Goal: Check status: Check status

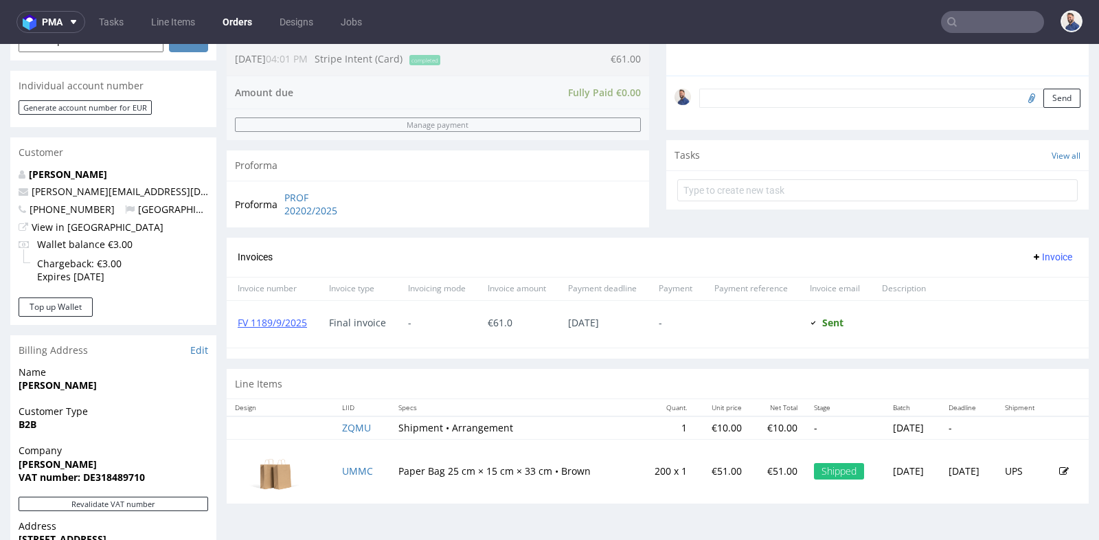
scroll to position [10, 0]
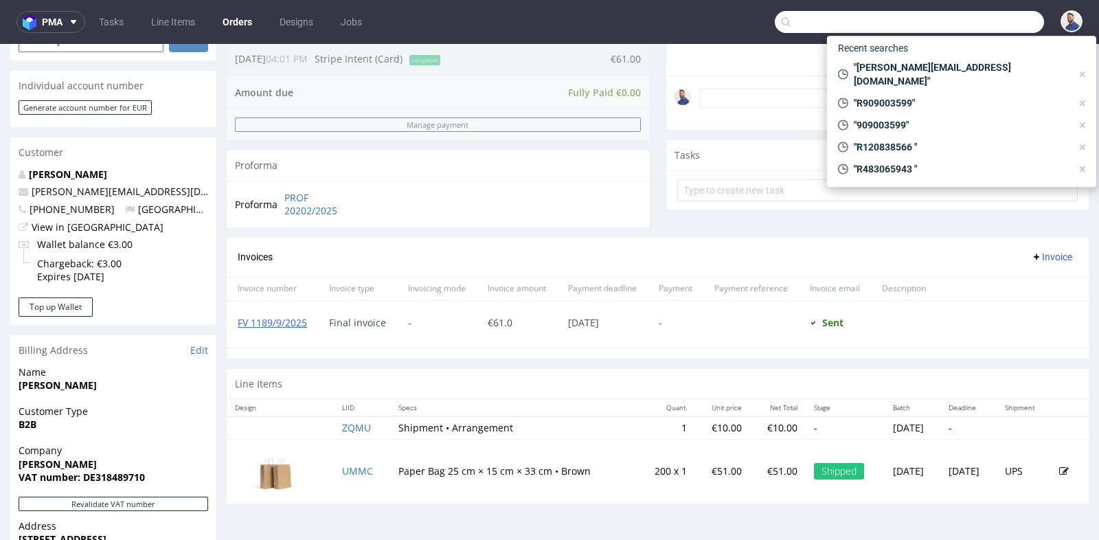
click at [984, 24] on input "text" at bounding box center [909, 22] width 269 height 22
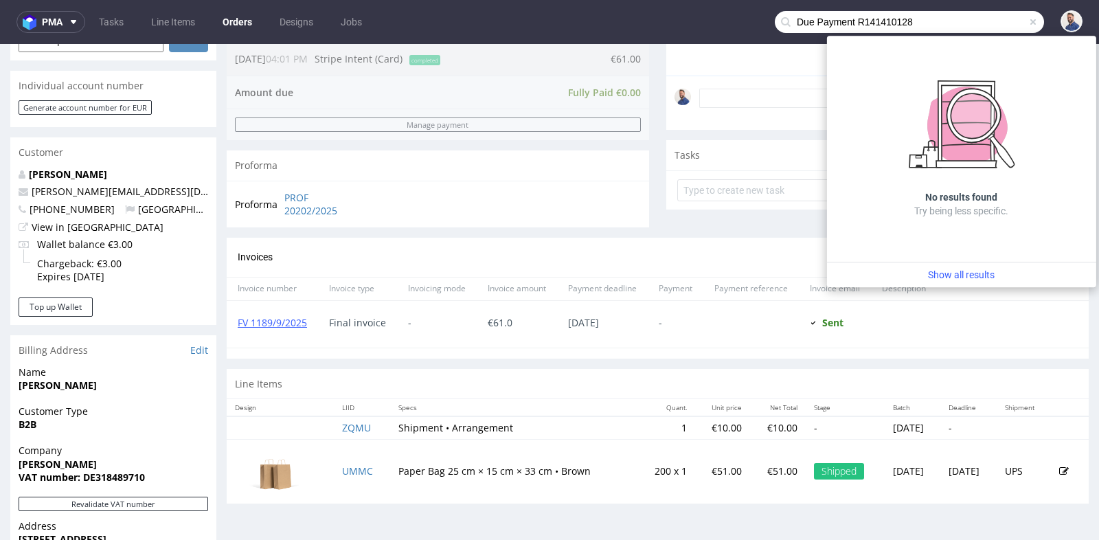
drag, startPoint x: 844, startPoint y: 24, endPoint x: 777, endPoint y: 22, distance: 66.7
click at [777, 22] on div "Due Payment R141410128" at bounding box center [909, 22] width 269 height 22
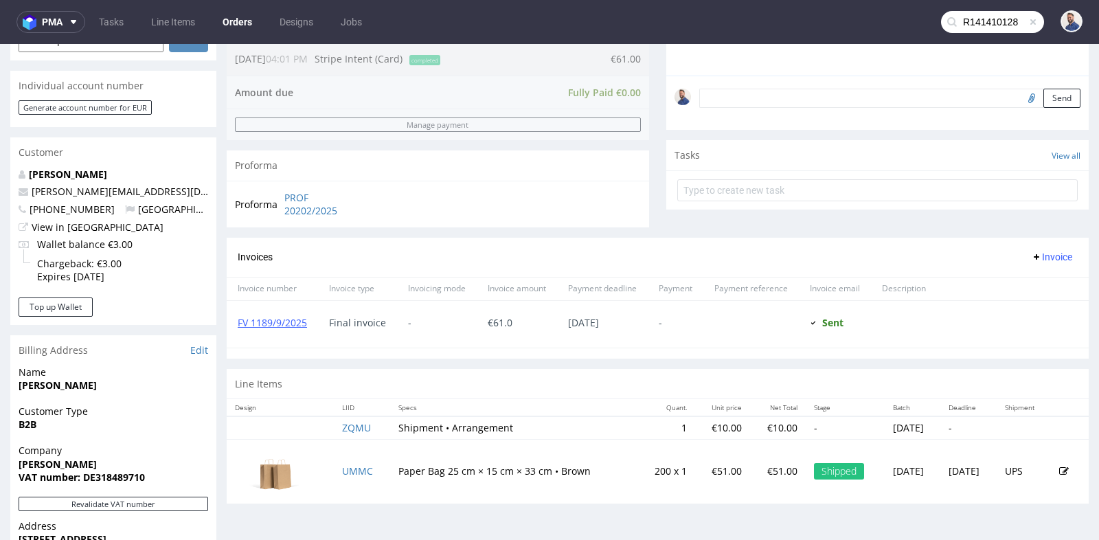
type input "R141410128"
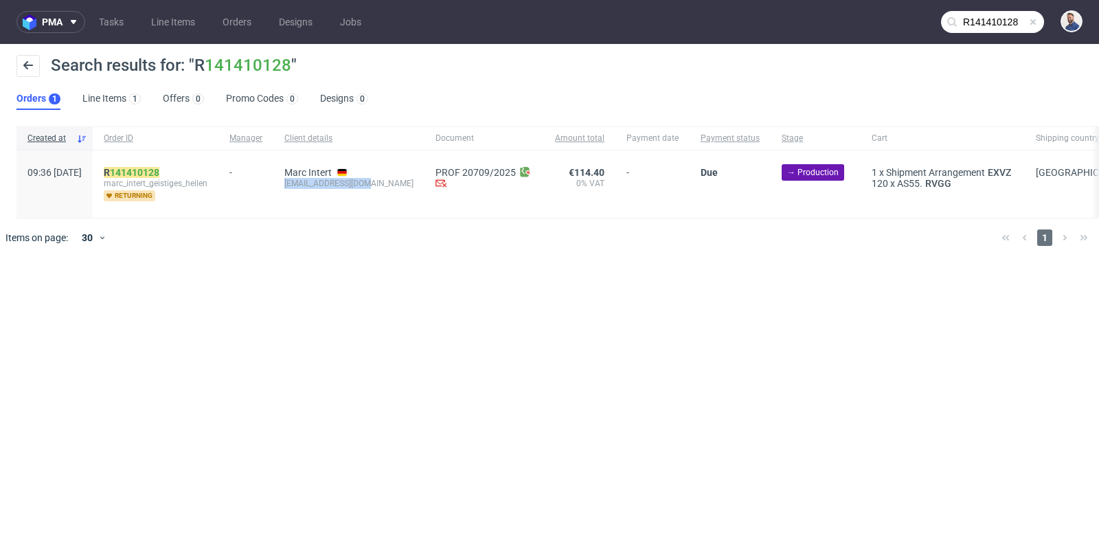
drag, startPoint x: 394, startPoint y: 185, endPoint x: 317, endPoint y: 183, distance: 77.0
click at [317, 183] on div "Marc Intert [EMAIL_ADDRESS][DOMAIN_NAME]" at bounding box center [348, 183] width 151 height 67
copy div "[EMAIL_ADDRESS][DOMAIN_NAME]"
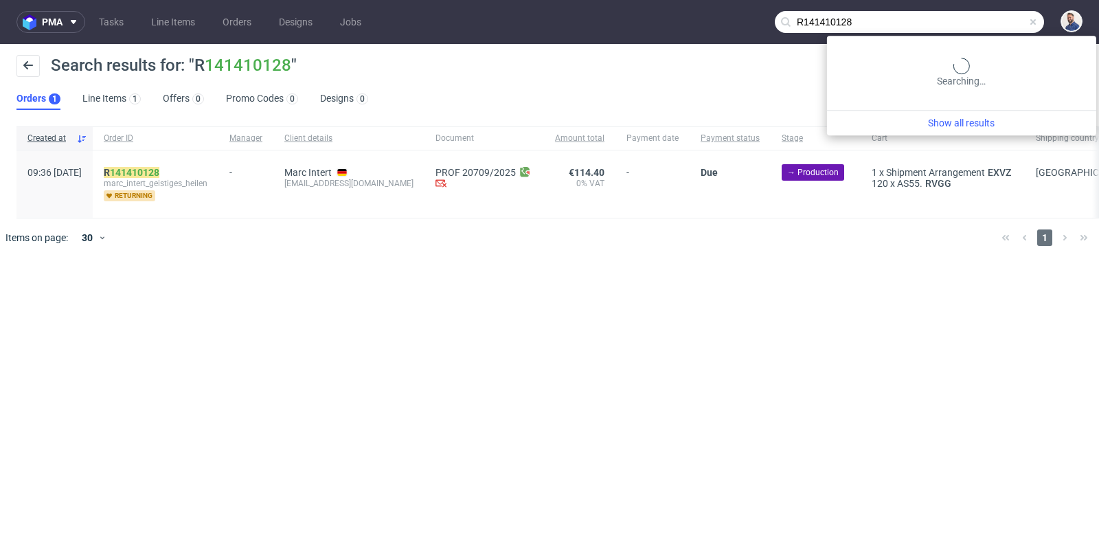
click at [1001, 23] on input "R141410128" at bounding box center [909, 22] width 269 height 22
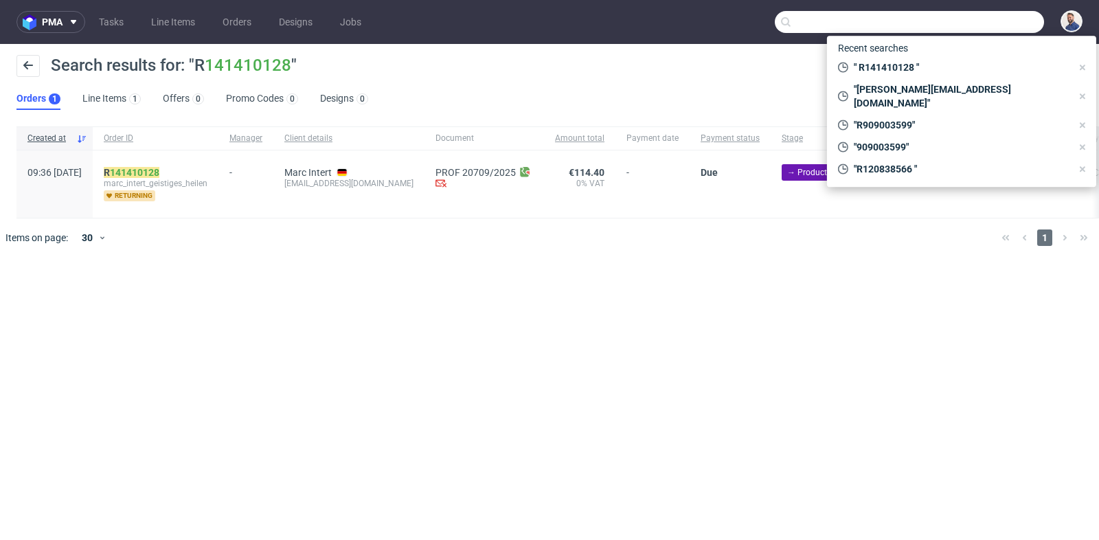
paste input "[EMAIL_ADDRESS][DOMAIN_NAME]"
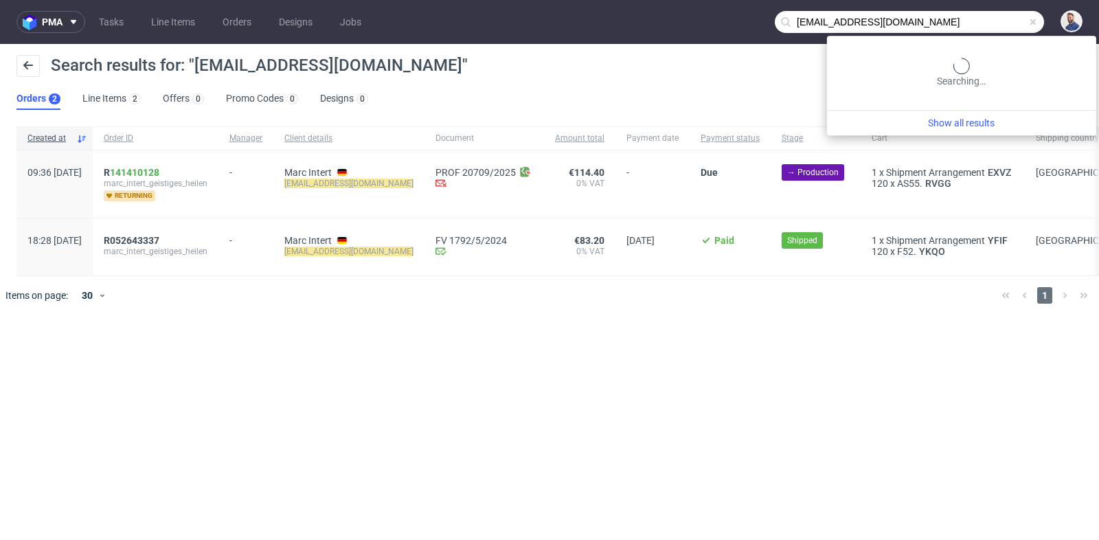
click at [1006, 21] on input "[EMAIL_ADDRESS][DOMAIN_NAME]" at bounding box center [909, 22] width 269 height 22
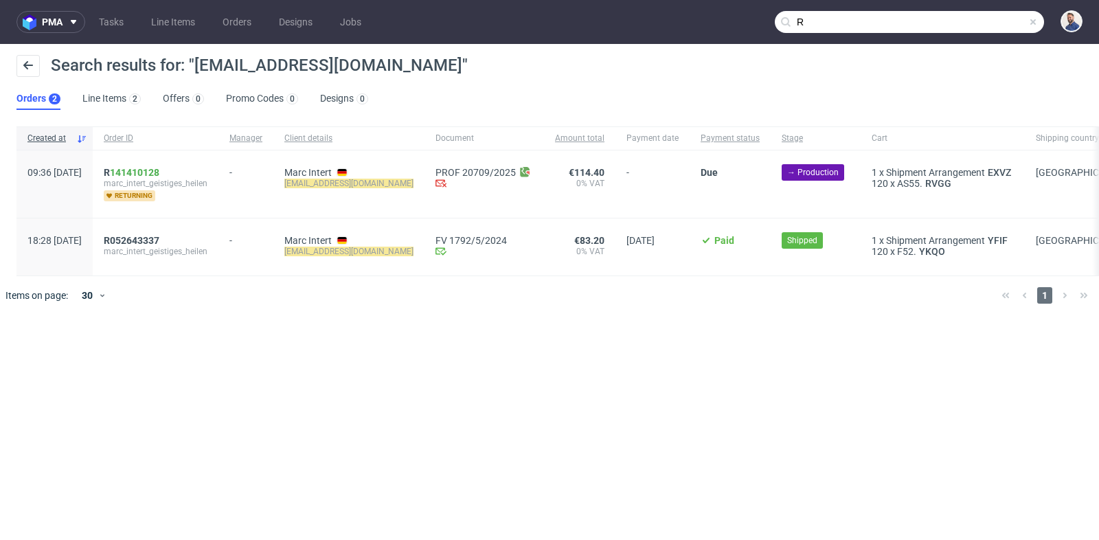
paste input "R468053228"
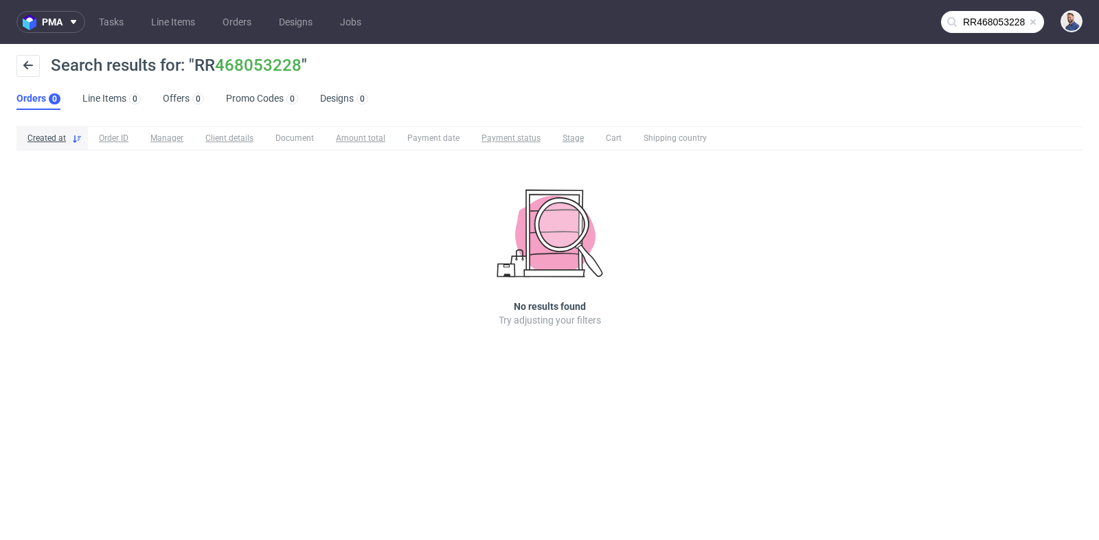
click at [968, 20] on input "RR468053228" at bounding box center [992, 22] width 103 height 22
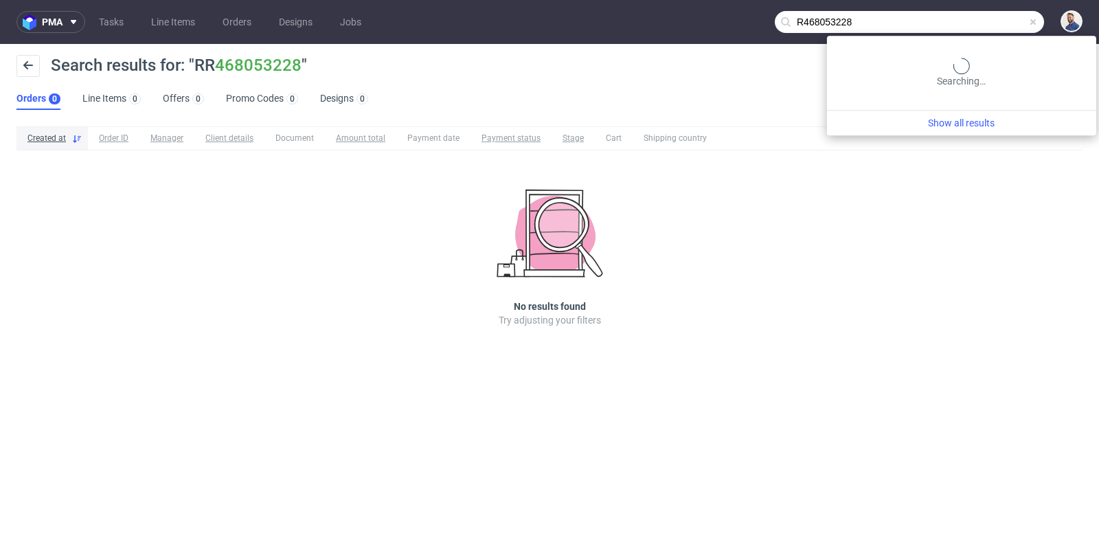
type input "R468053228"
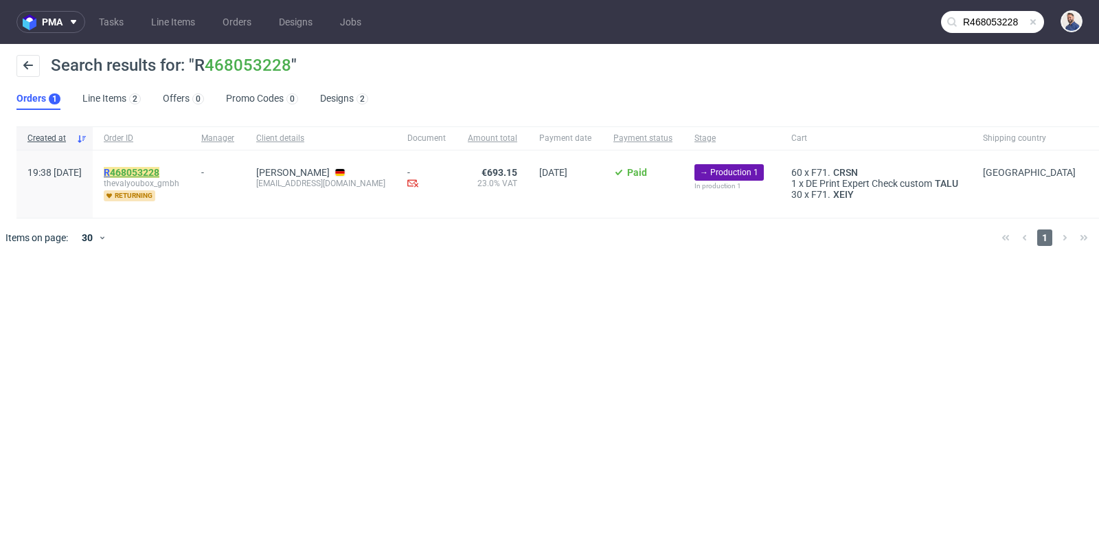
click at [156, 172] on link "468053228" at bounding box center [134, 172] width 49 height 11
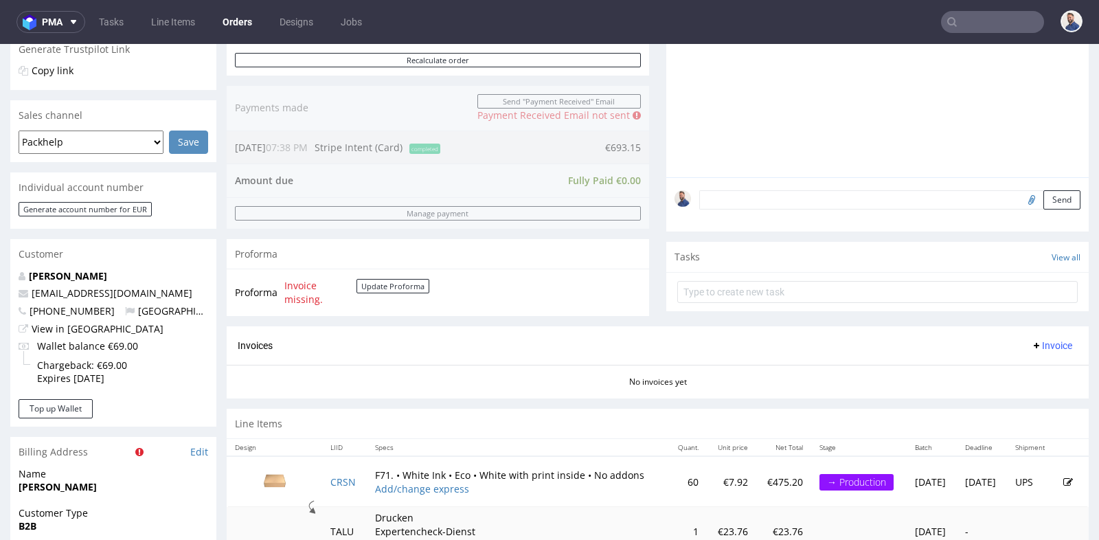
scroll to position [335, 0]
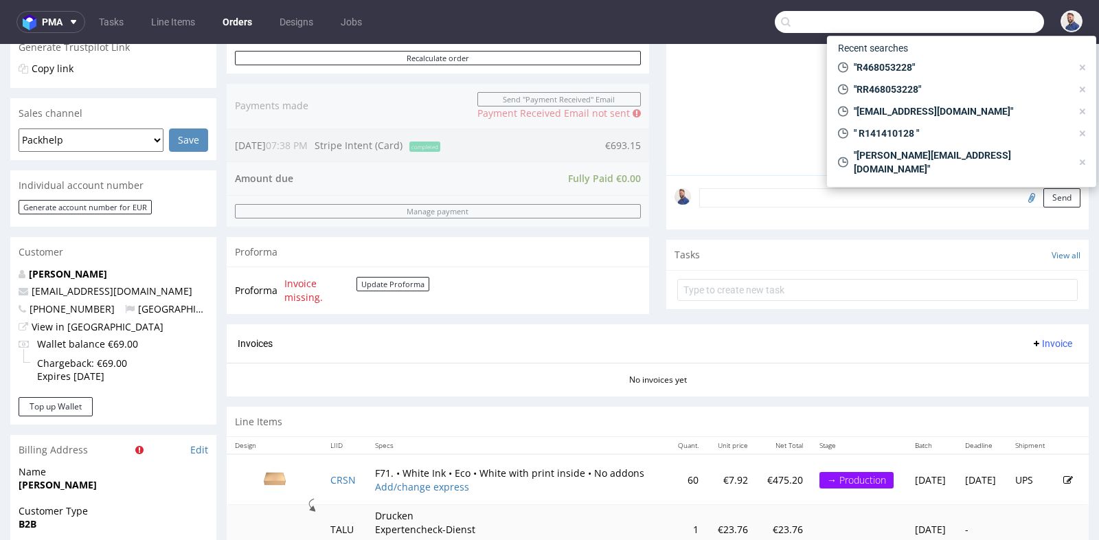
click at [960, 23] on input "text" at bounding box center [909, 22] width 269 height 22
paste input "Vielen Dank für Ihre E-Mail. Beide Boxen sind bereits in Produktion. Wir inform…"
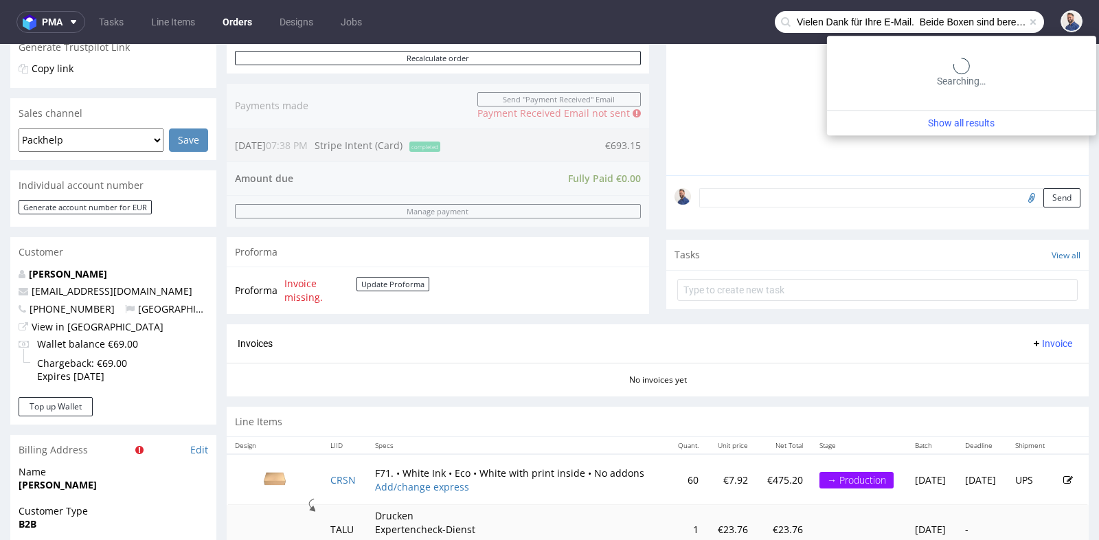
scroll to position [0, 548]
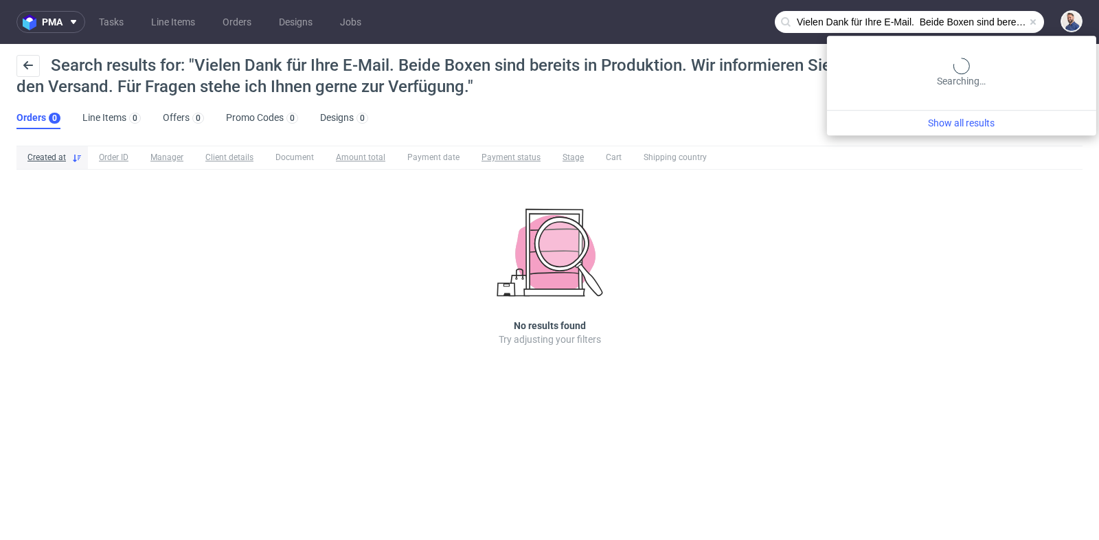
click at [1011, 16] on input "Vielen Dank für Ihre E-Mail. Beide Boxen sind bereits in Produktion. Wir inform…" at bounding box center [909, 22] width 269 height 22
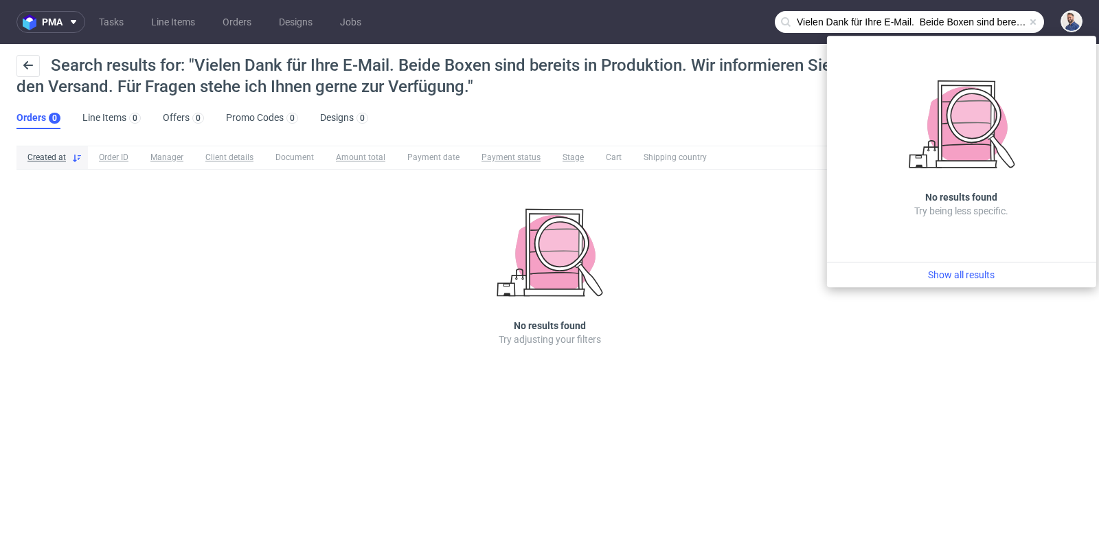
click at [1011, 16] on input "Vielen Dank für Ihre E-Mail. Beide Boxen sind bereits in Produktion. Wir inform…" at bounding box center [909, 22] width 269 height 22
paste input "GSES271005"
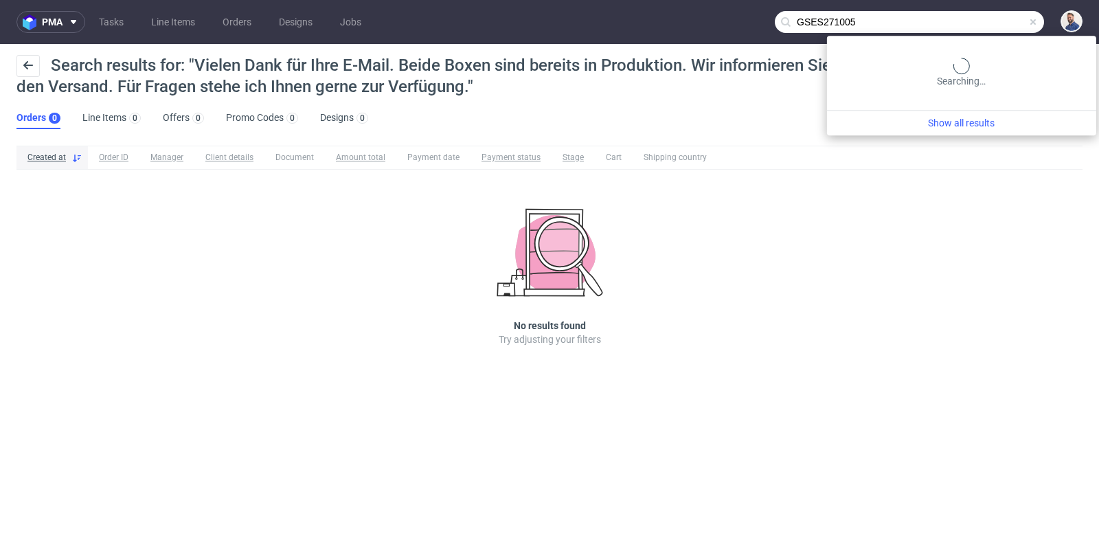
type input "GSES271005"
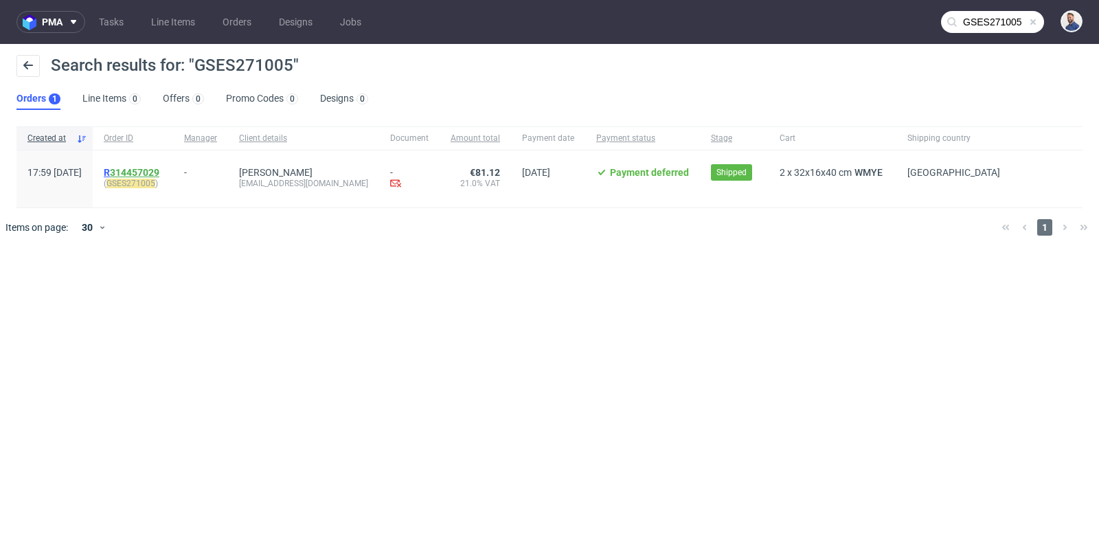
click at [159, 175] on link "314457029" at bounding box center [134, 172] width 49 height 11
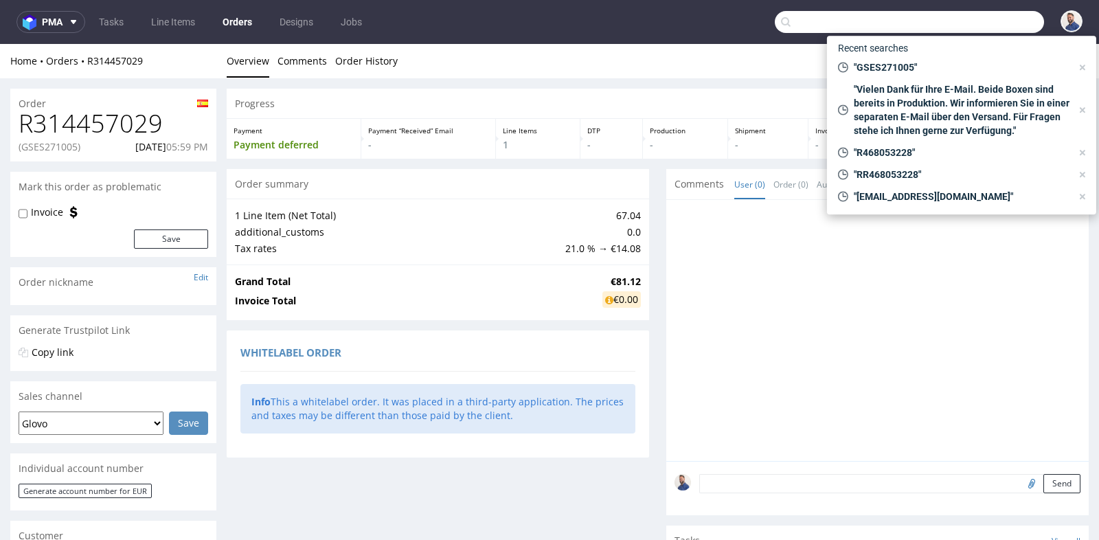
click at [977, 14] on input "text" at bounding box center [909, 22] width 269 height 22
click at [646, 212] on div "Progress Payment Payment deferred Payment “Received” Email - Line Items 1 DTP -…" at bounding box center [658, 409] width 862 height 640
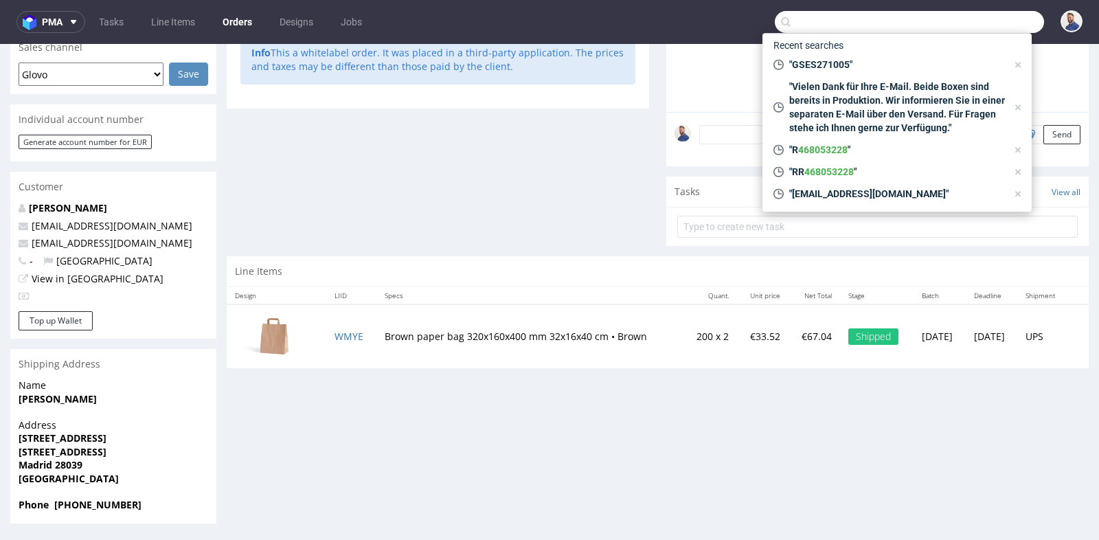
scroll to position [3, 0]
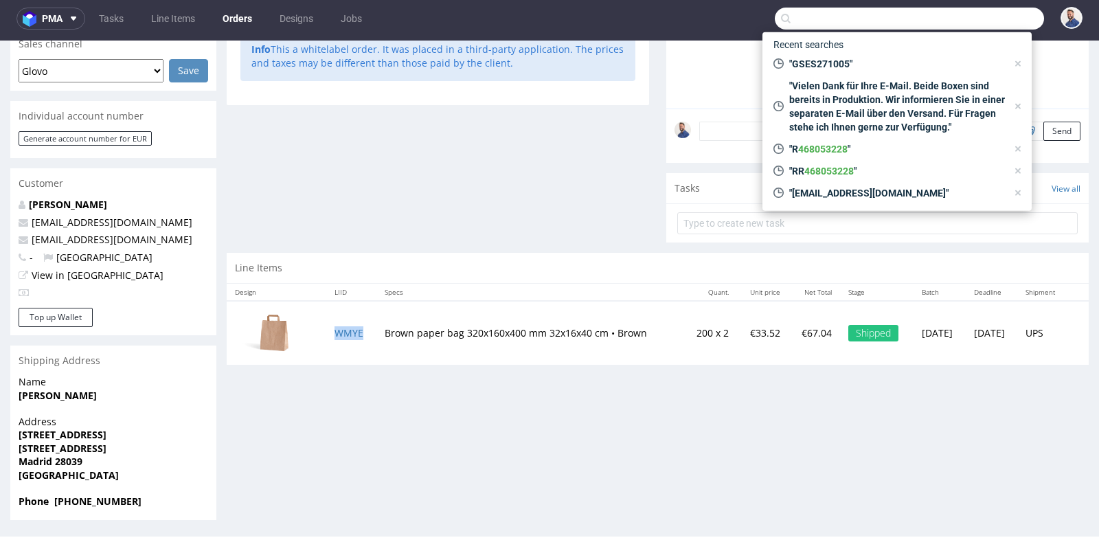
click at [344, 337] on td "WMYE" at bounding box center [351, 333] width 50 height 65
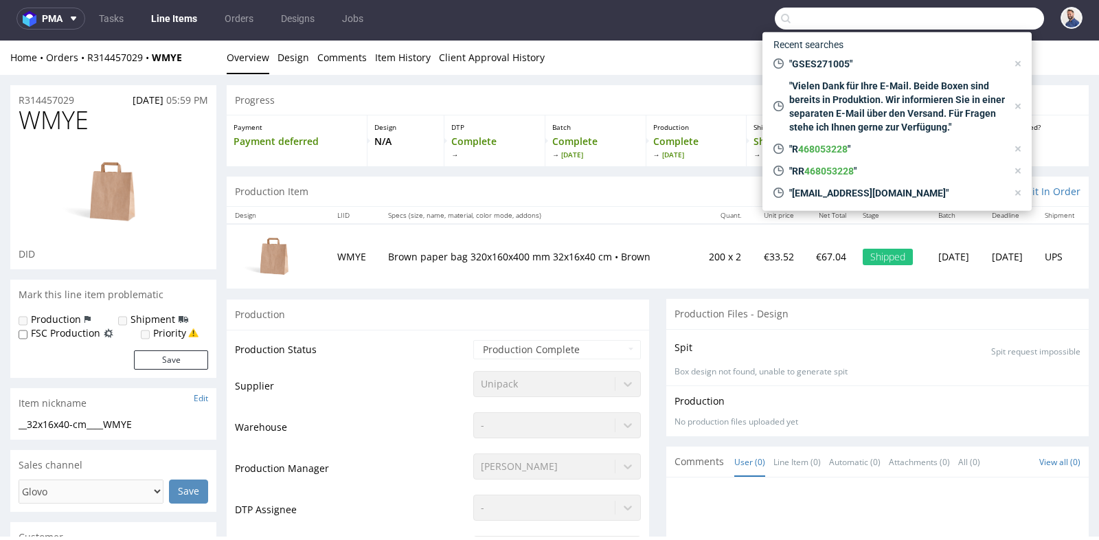
click at [537, 320] on div "Production" at bounding box center [438, 314] width 423 height 31
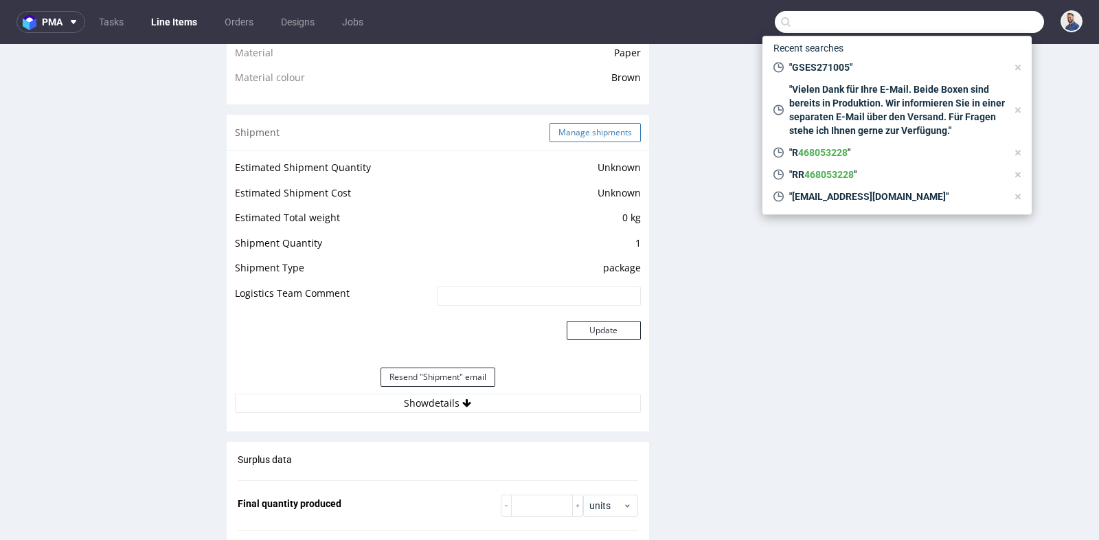
scroll to position [1099, 0]
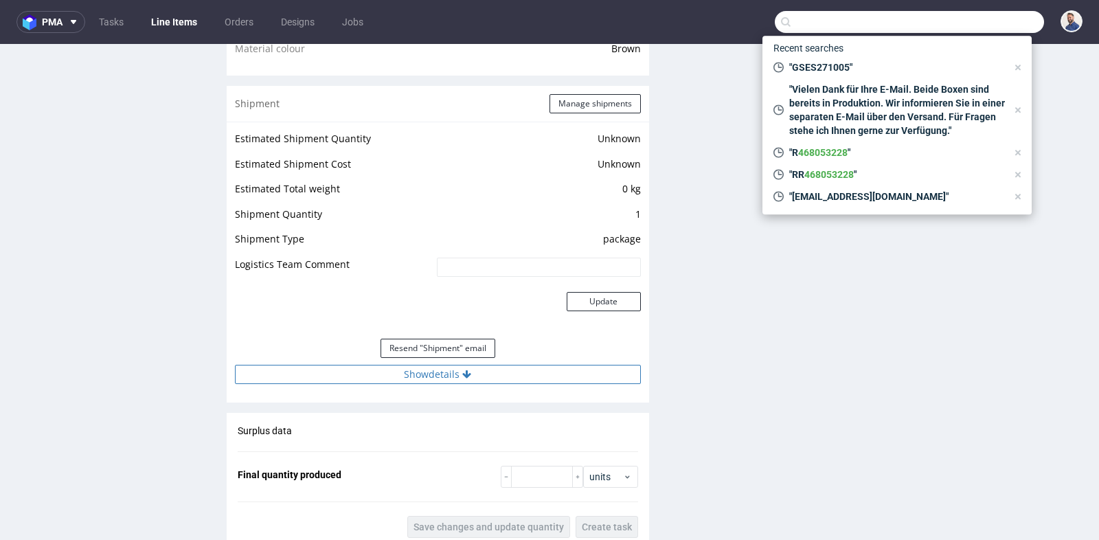
click at [436, 378] on button "Show details" at bounding box center [438, 374] width 406 height 19
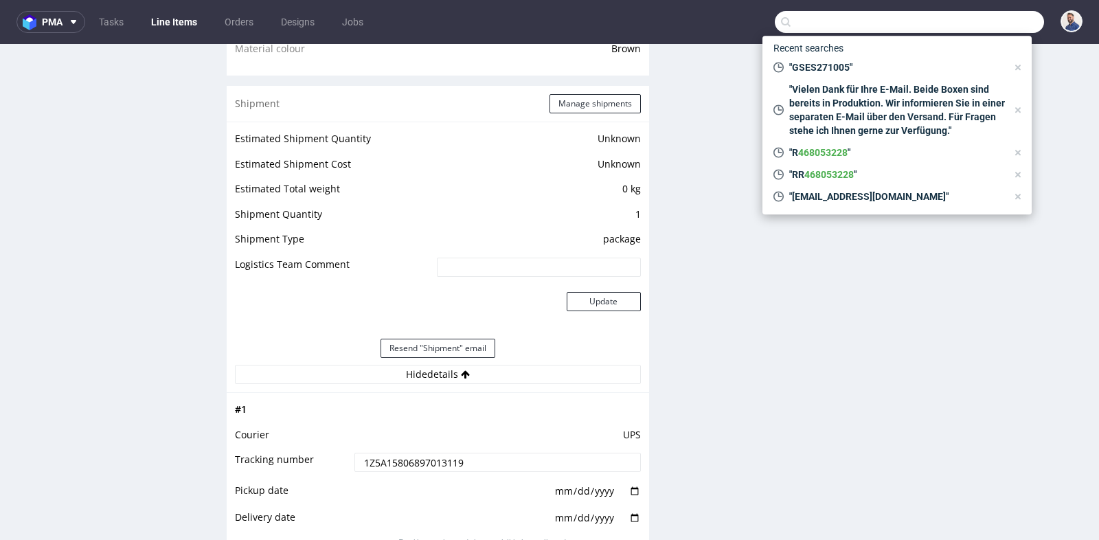
click at [451, 446] on td "UPS" at bounding box center [496, 439] width 290 height 25
click at [447, 457] on input "1Z5A15806897013119" at bounding box center [498, 462] width 286 height 19
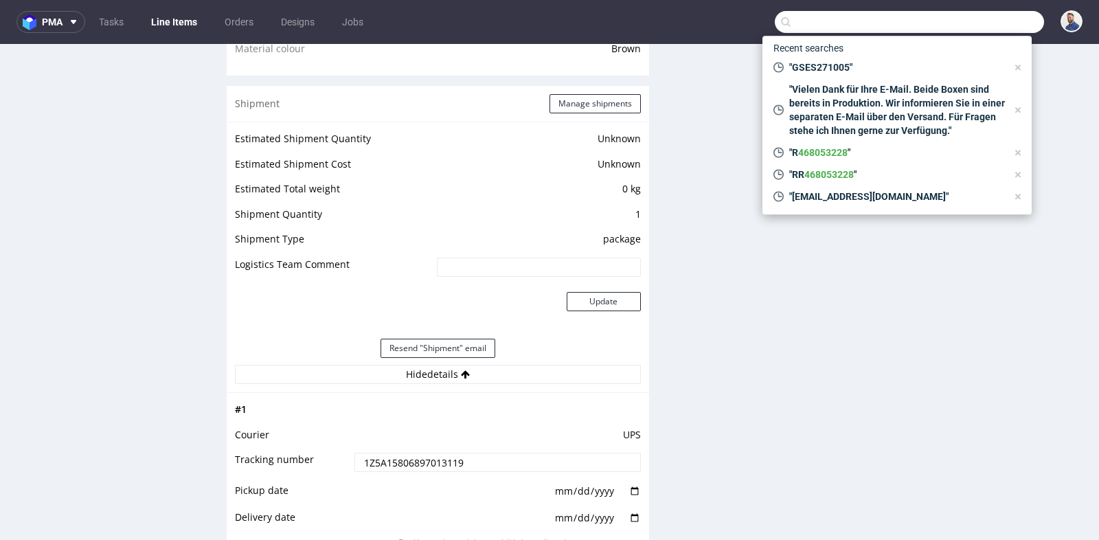
click at [447, 457] on input "1Z5A15806897013119" at bounding box center [498, 462] width 286 height 19
